Goal: Information Seeking & Learning: Learn about a topic

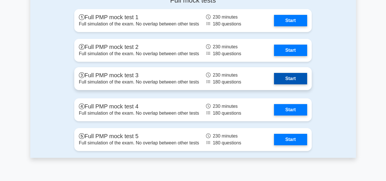
scroll to position [1665, 0]
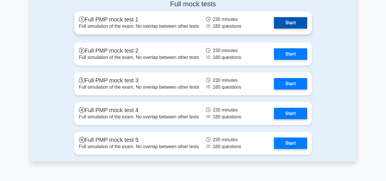
click at [285, 26] on link "Start" at bounding box center [290, 22] width 33 height 11
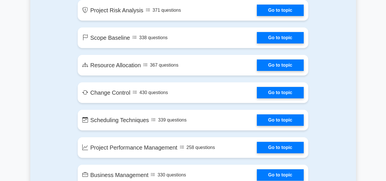
scroll to position [861, 0]
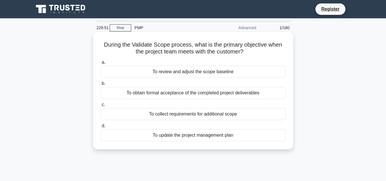
click at [198, 95] on div "To obtain formal acceptance of the completed project deliverables" at bounding box center [193, 93] width 185 height 12
click at [101, 85] on input "b. To obtain formal acceptance of the completed project deliverables" at bounding box center [101, 84] width 0 height 4
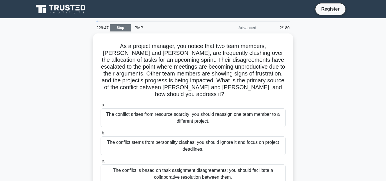
click at [120, 27] on link "Stop" at bounding box center [120, 27] width 21 height 7
